Goal: Information Seeking & Learning: Learn about a topic

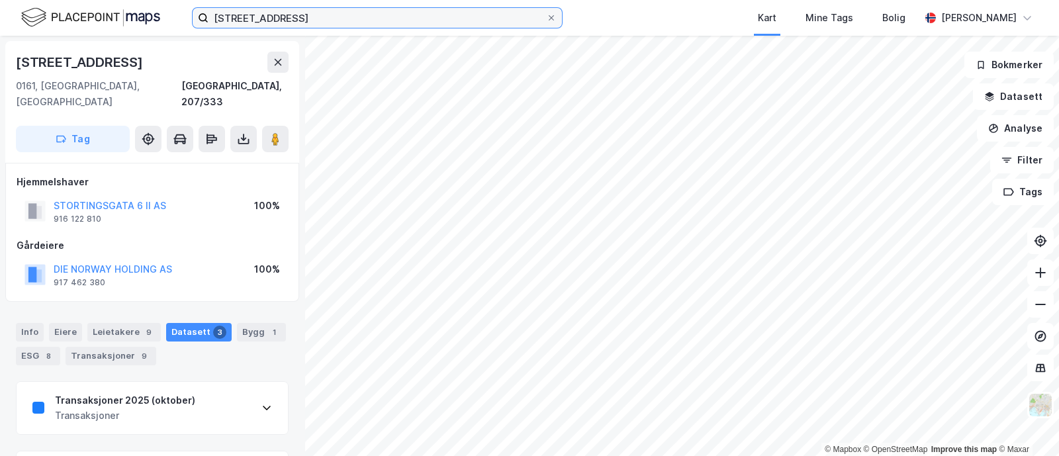
scroll to position [10, 0]
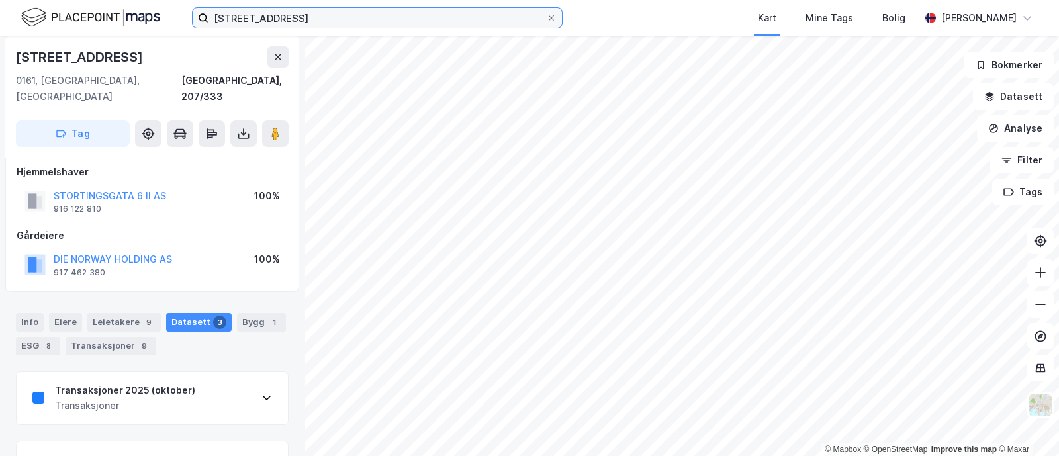
drag, startPoint x: 0, startPoint y: 0, endPoint x: 0, endPoint y: -26, distance: 26.5
click at [0, 0] on html "[STREET_ADDRESS] Kart Mine Tags Bolig [PERSON_NAME] © Mapbox © OpenStreetMap Im…" at bounding box center [529, 228] width 1059 height 456
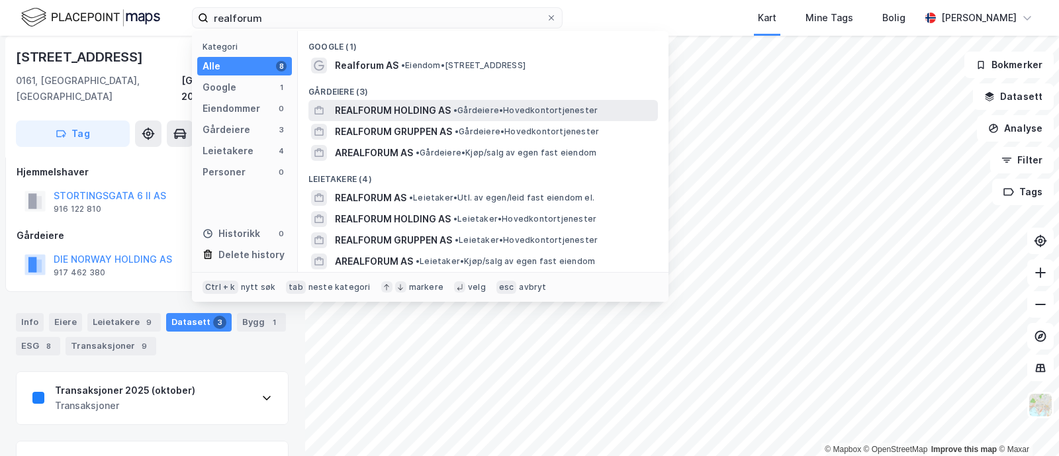
click at [424, 103] on span "REALFORUM HOLDING AS" at bounding box center [393, 111] width 116 height 16
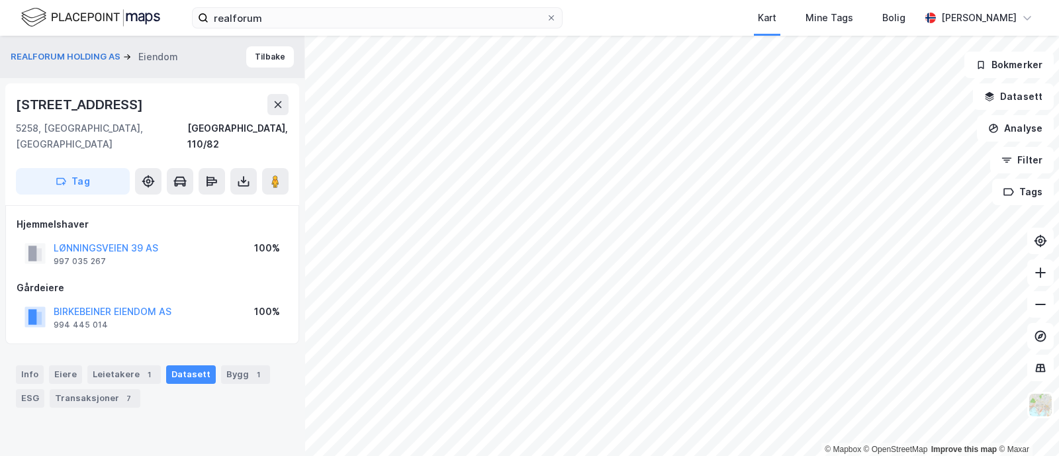
scroll to position [10, 0]
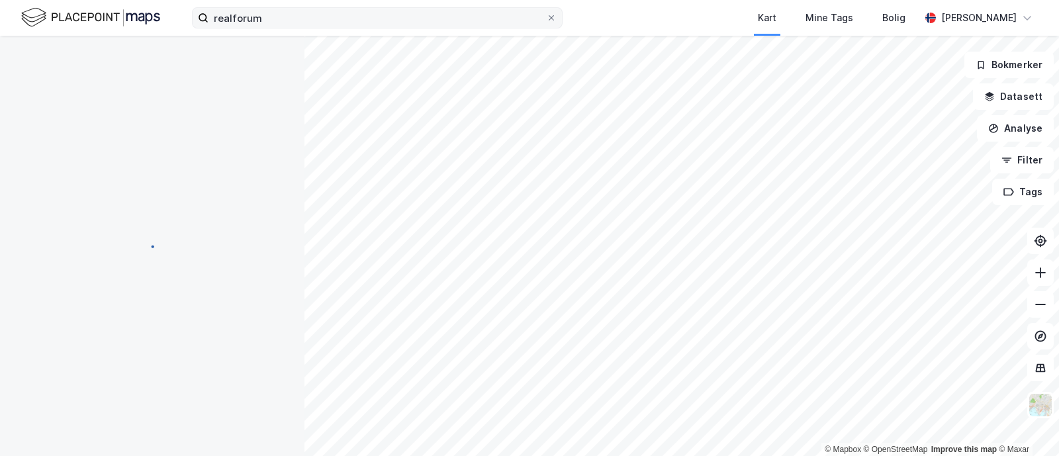
scroll to position [10, 0]
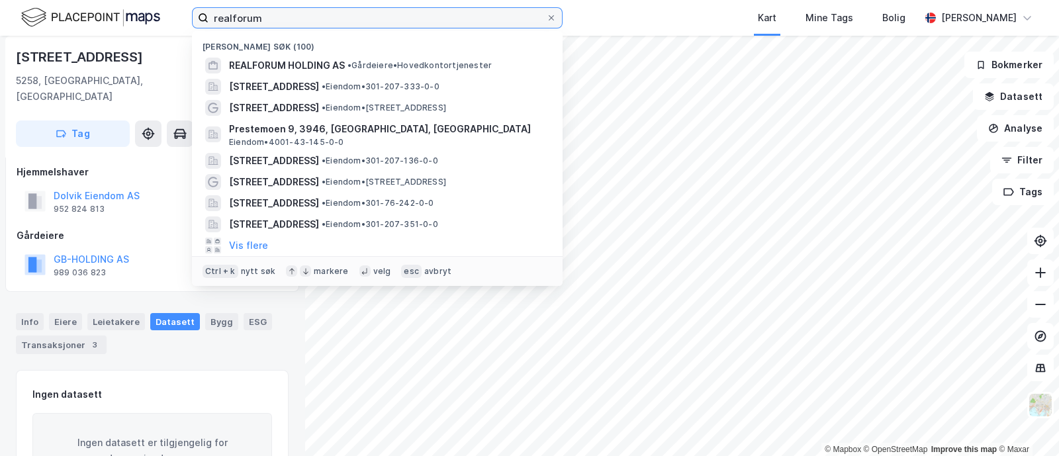
drag, startPoint x: 279, startPoint y: 18, endPoint x: 52, endPoint y: 31, distance: 226.8
click at [52, 31] on div "realforum Nylige søk (100) REALFORUM HOLDING AS • Gårdeiere • [STREET_ADDRESS] …" at bounding box center [529, 18] width 1059 height 36
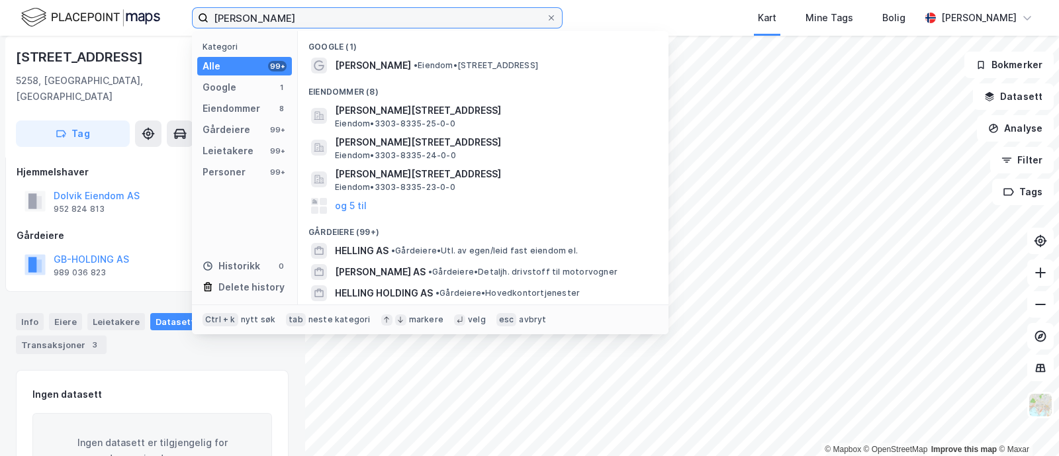
type input "[PERSON_NAME]"
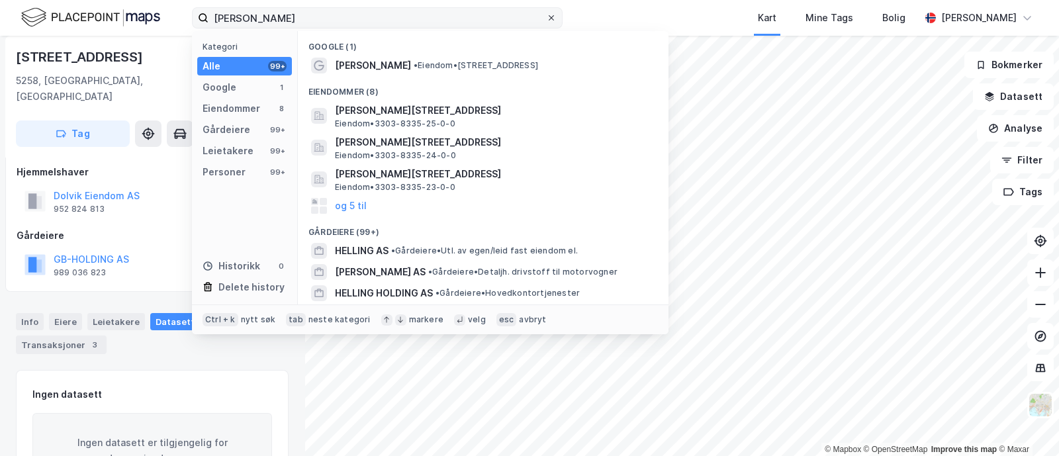
click at [547, 19] on icon at bounding box center [551, 18] width 8 height 8
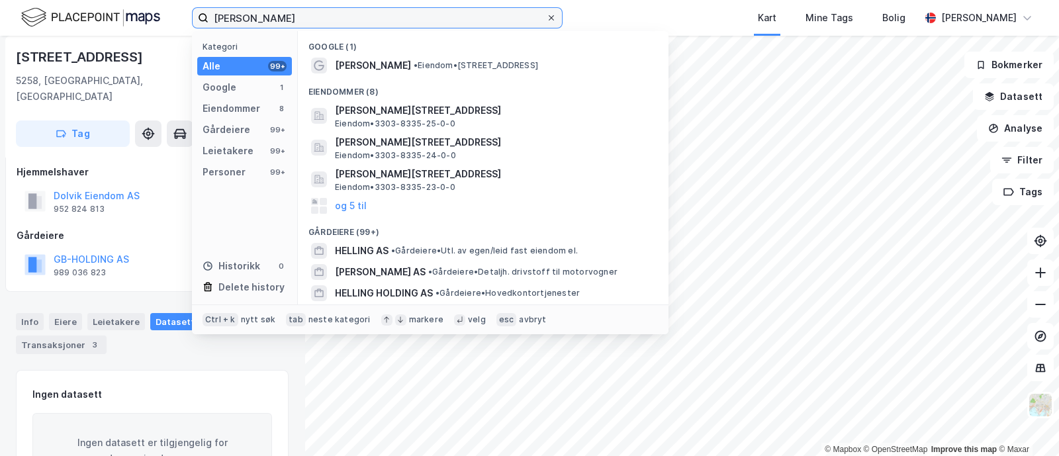
click at [546, 19] on input "[PERSON_NAME]" at bounding box center [378, 18] width 338 height 20
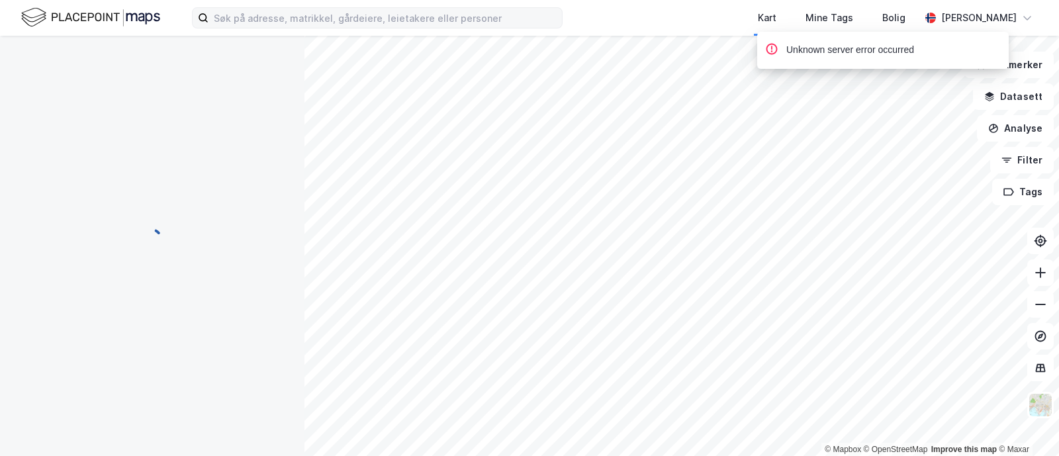
scroll to position [10, 0]
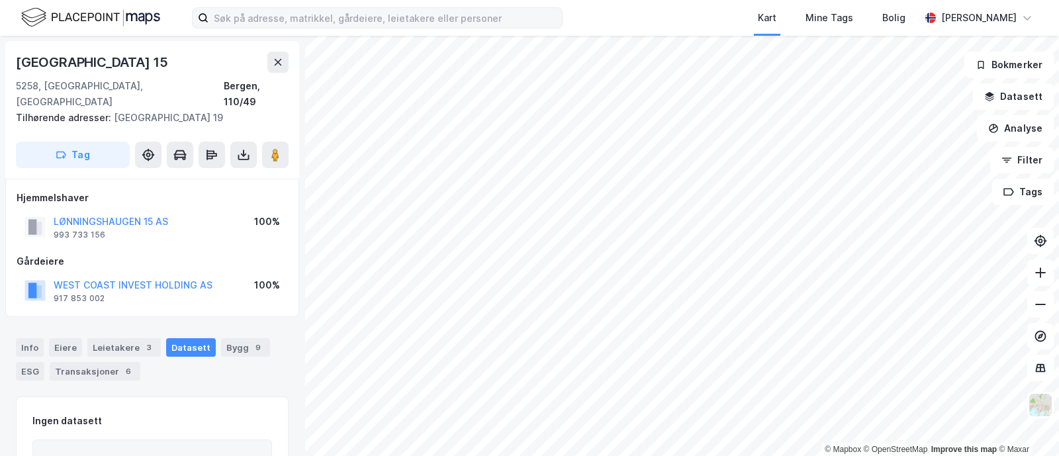
scroll to position [10, 0]
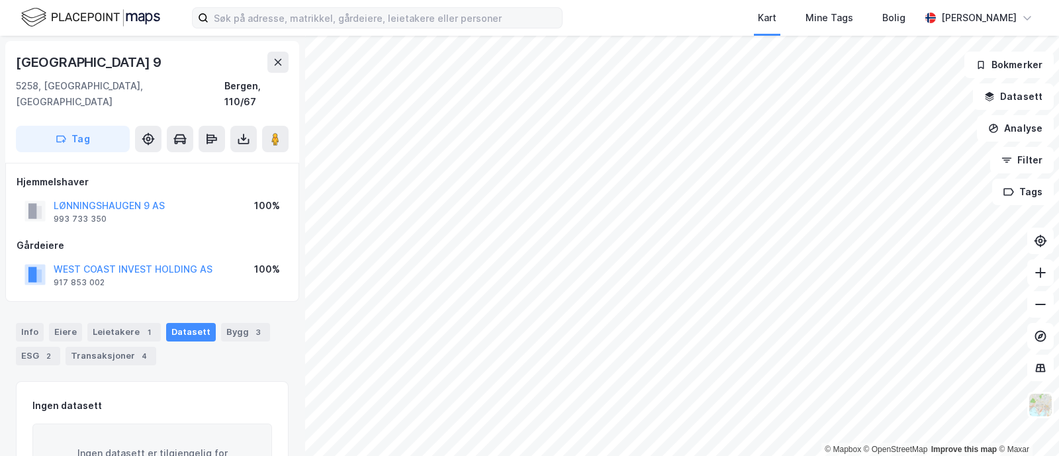
scroll to position [10, 0]
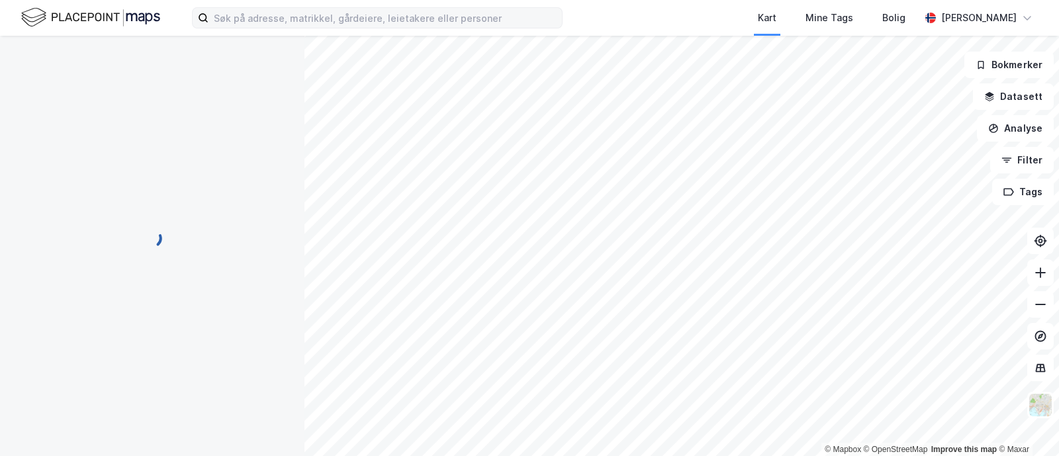
scroll to position [10, 0]
